Goal: Transaction & Acquisition: Download file/media

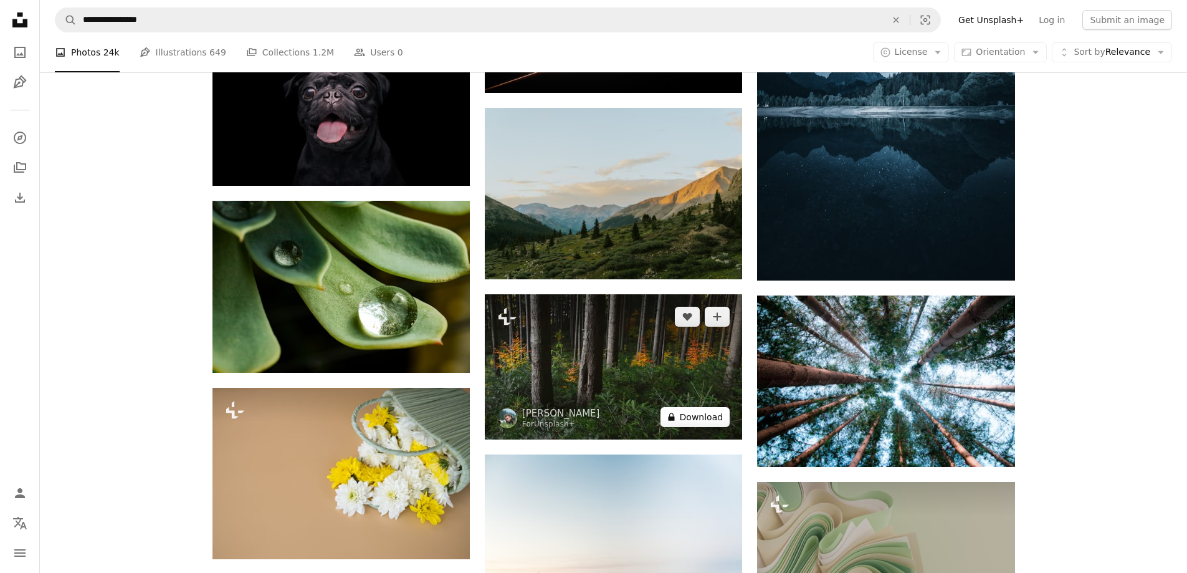
scroll to position [13684, 0]
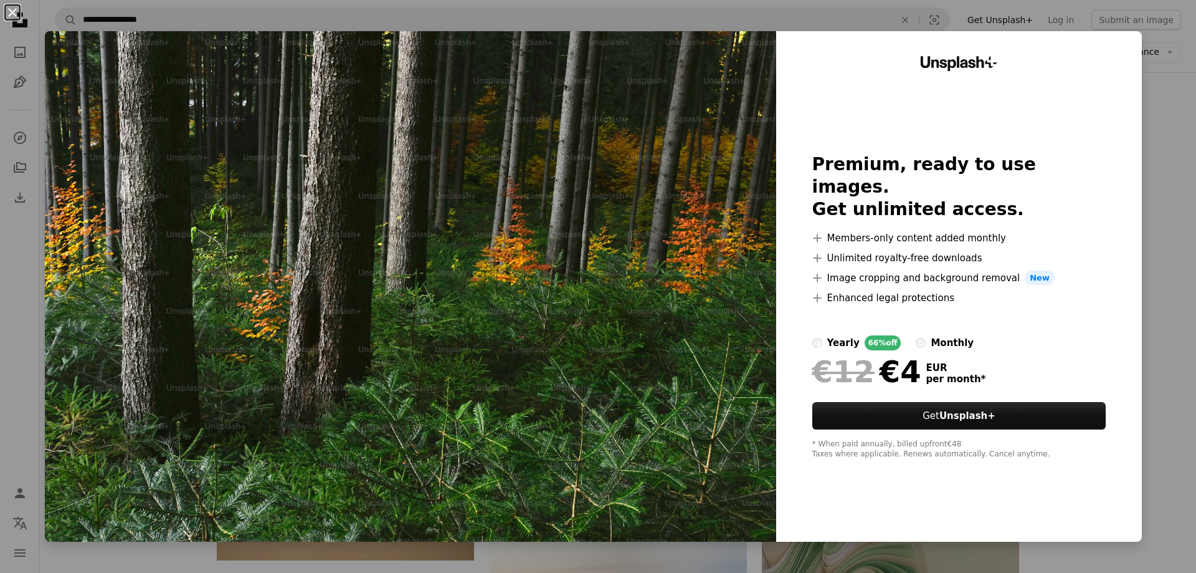
click at [7, 12] on button "An X shape" at bounding box center [12, 12] width 15 height 15
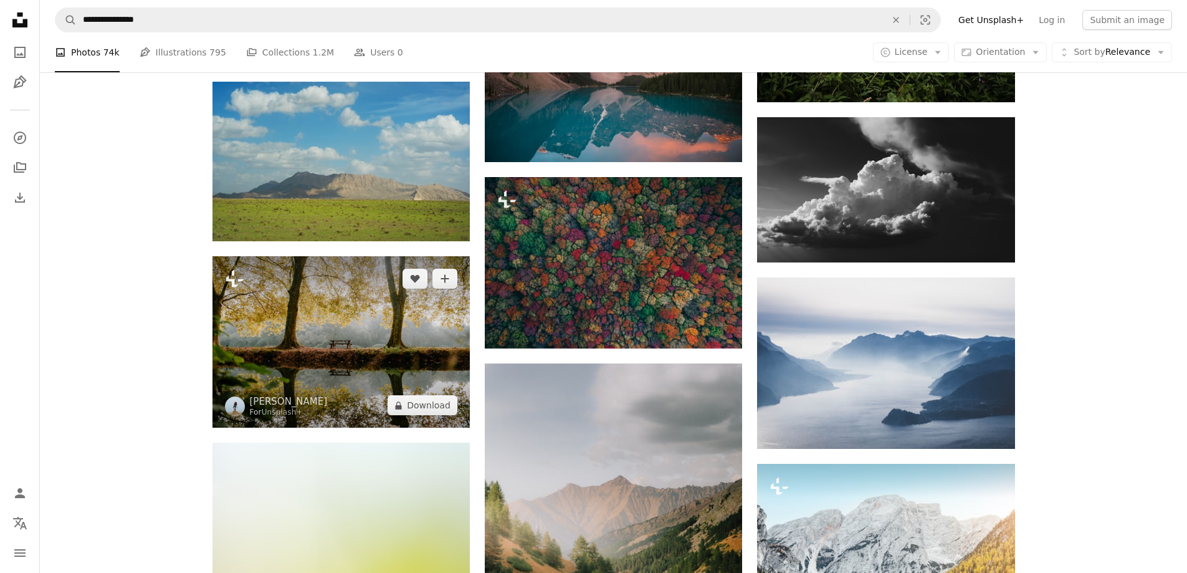
scroll to position [18818, 0]
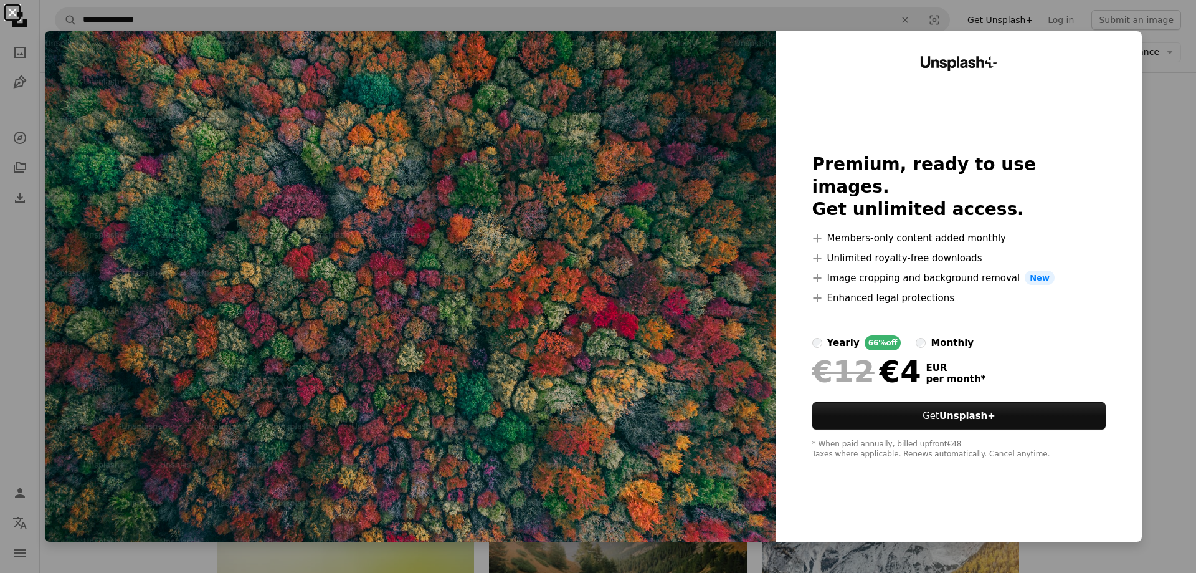
click at [7, 11] on button "An X shape" at bounding box center [12, 12] width 15 height 15
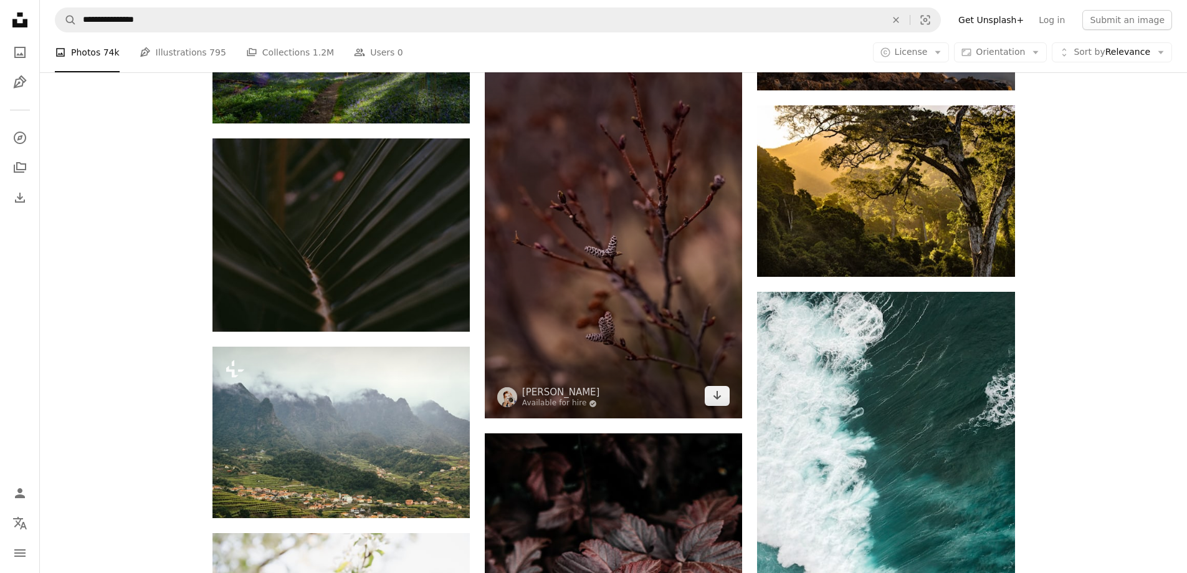
scroll to position [19690, 0]
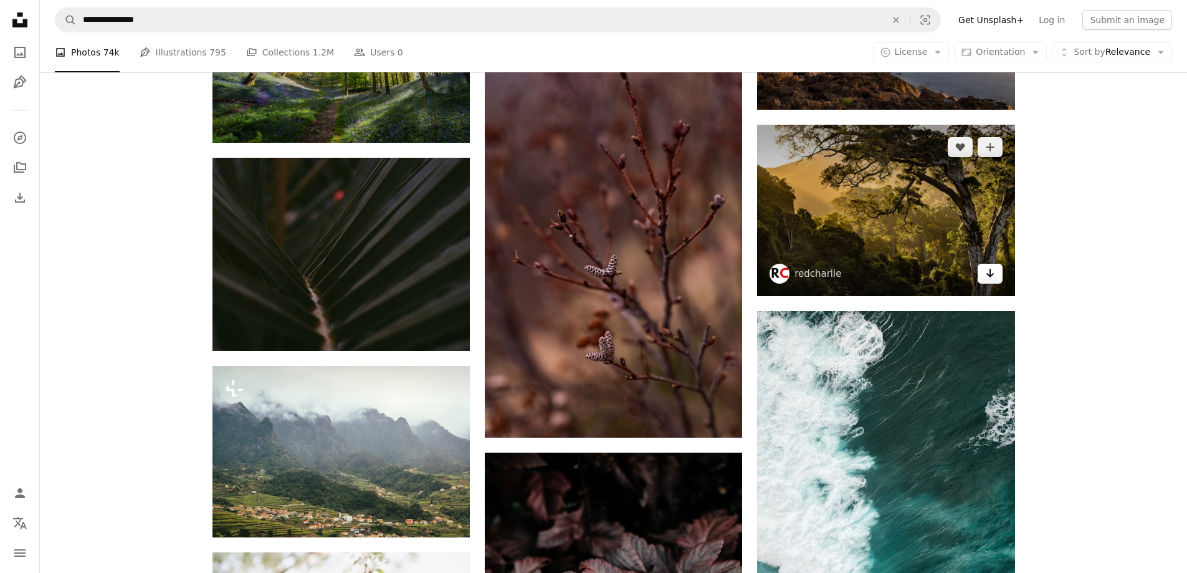
click at [986, 276] on icon "Arrow pointing down" at bounding box center [990, 272] width 10 height 15
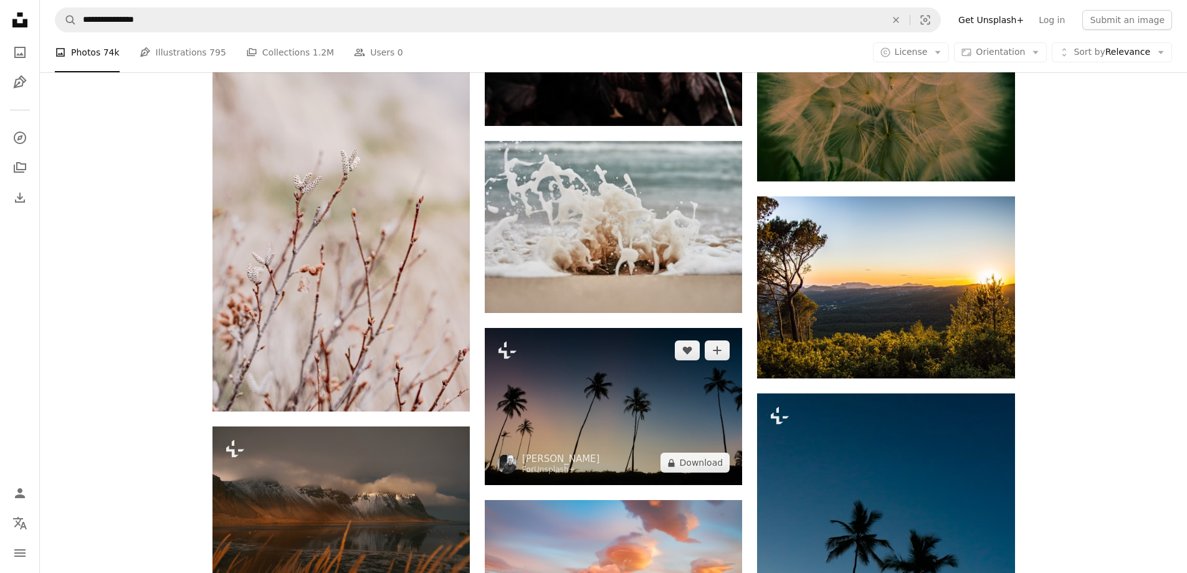
scroll to position [20375, 0]
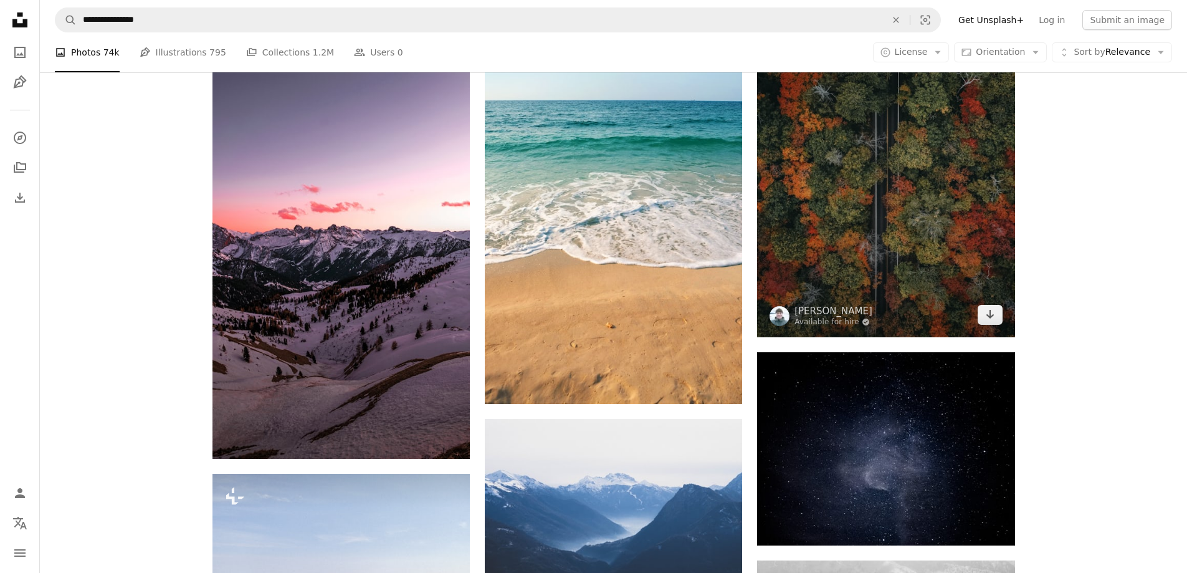
scroll to position [24986, 0]
